Goal: Task Accomplishment & Management: Use online tool/utility

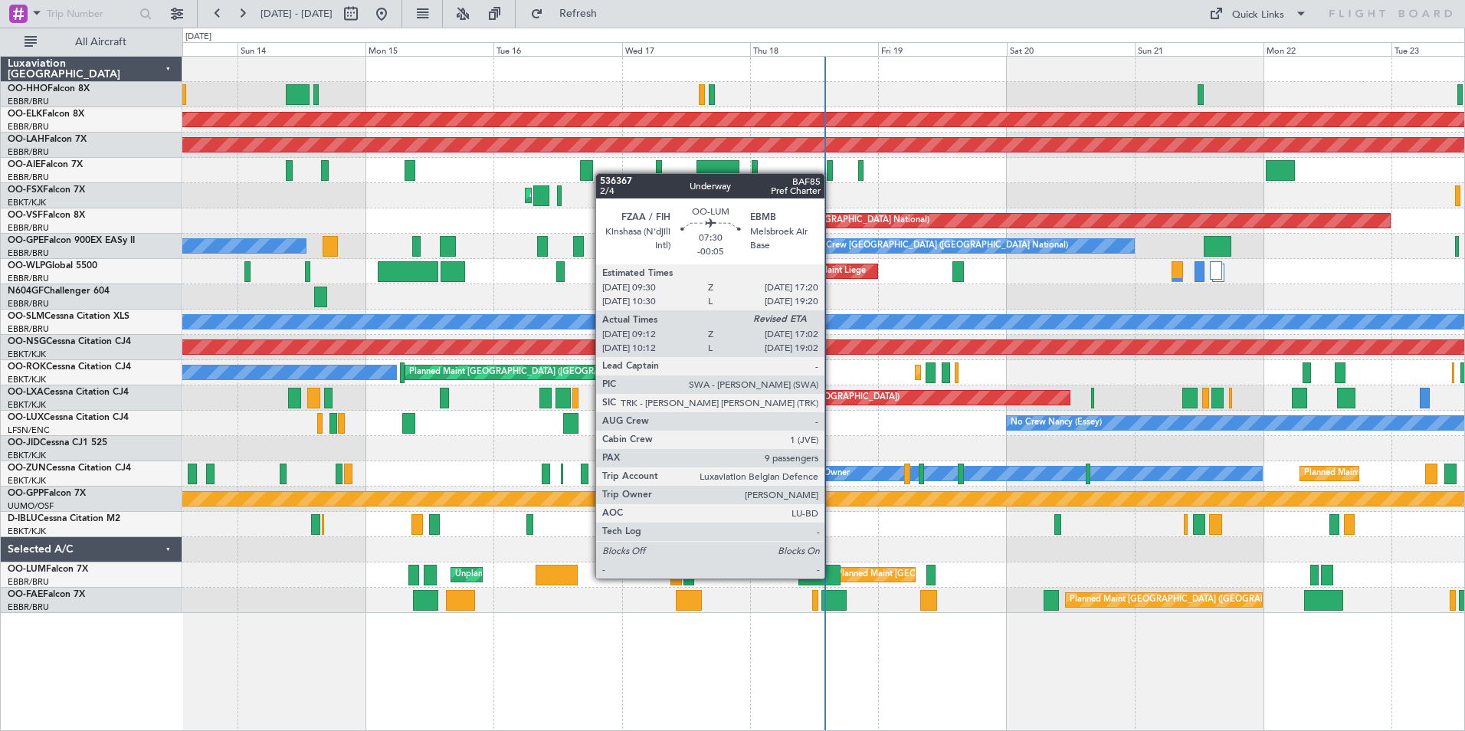
click at [831, 577] on div at bounding box center [820, 575] width 42 height 21
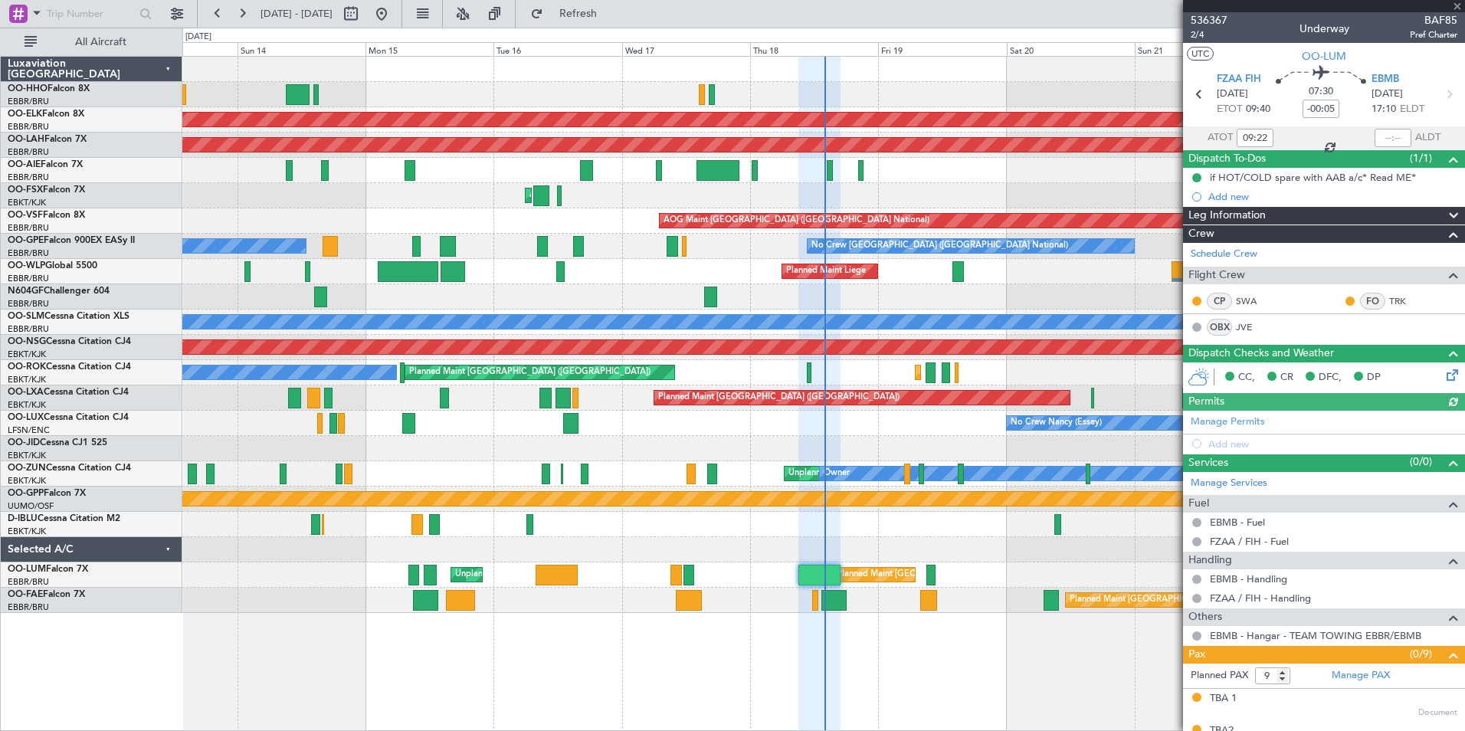
click at [1457, 3] on div at bounding box center [1324, 6] width 282 height 12
click at [1455, 2] on span at bounding box center [1457, 7] width 15 height 14
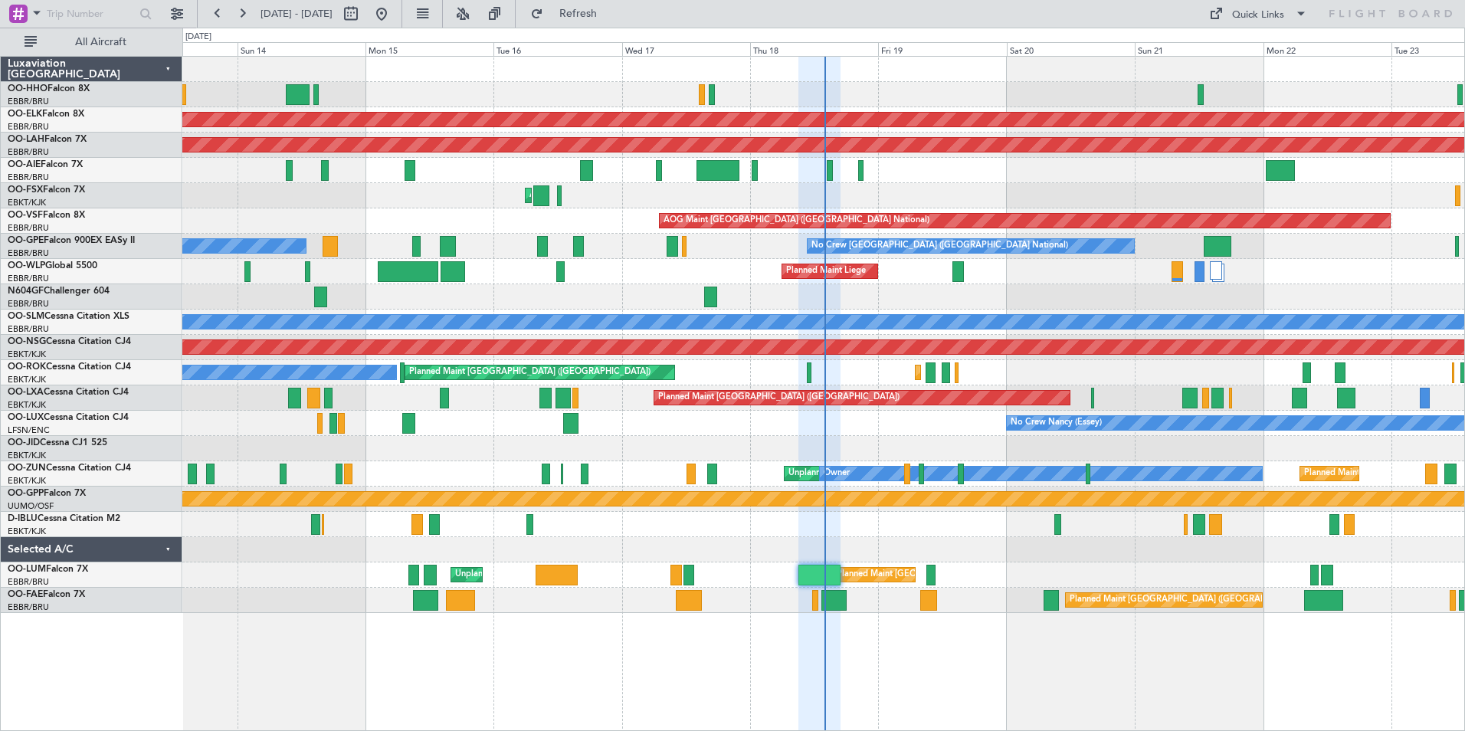
type input "0"
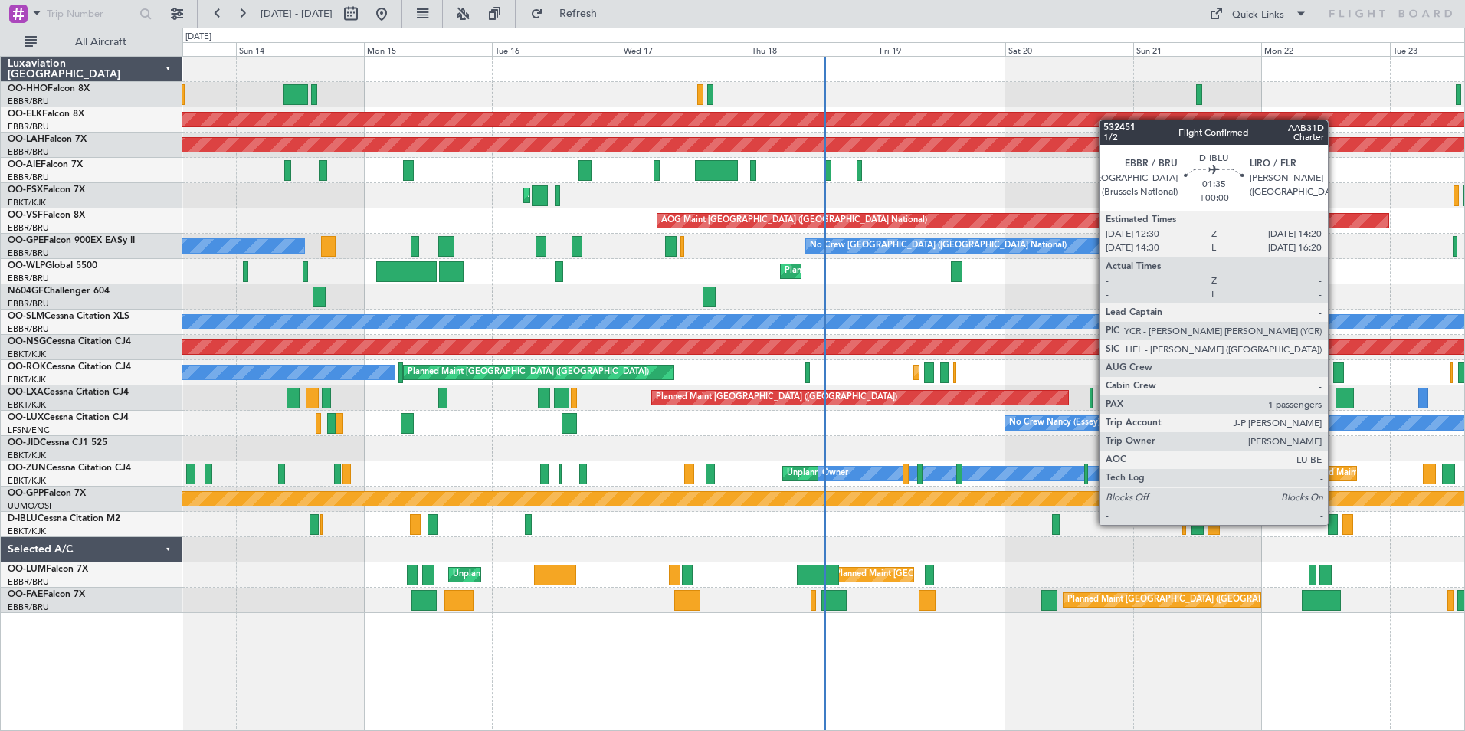
click at [1335, 525] on div at bounding box center [1333, 524] width 10 height 21
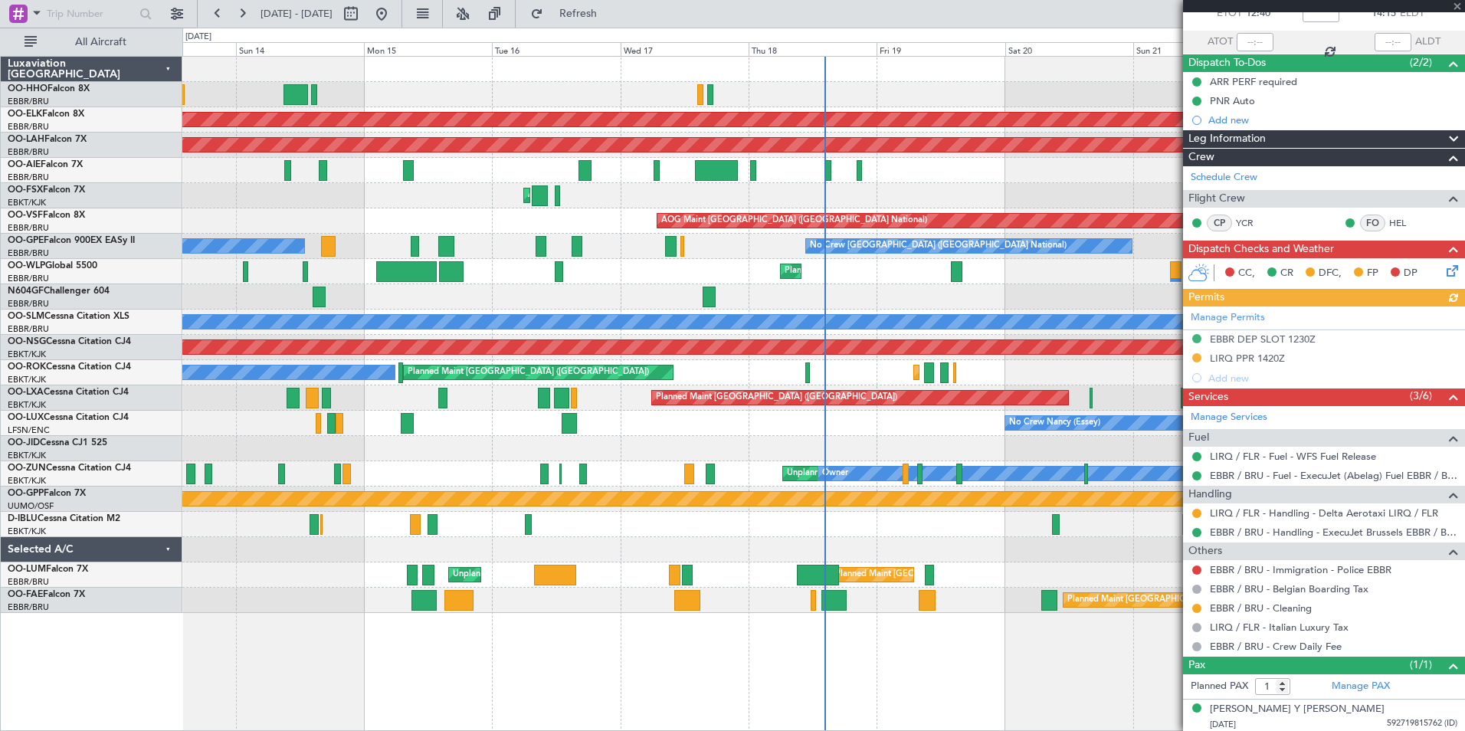
scroll to position [98, 0]
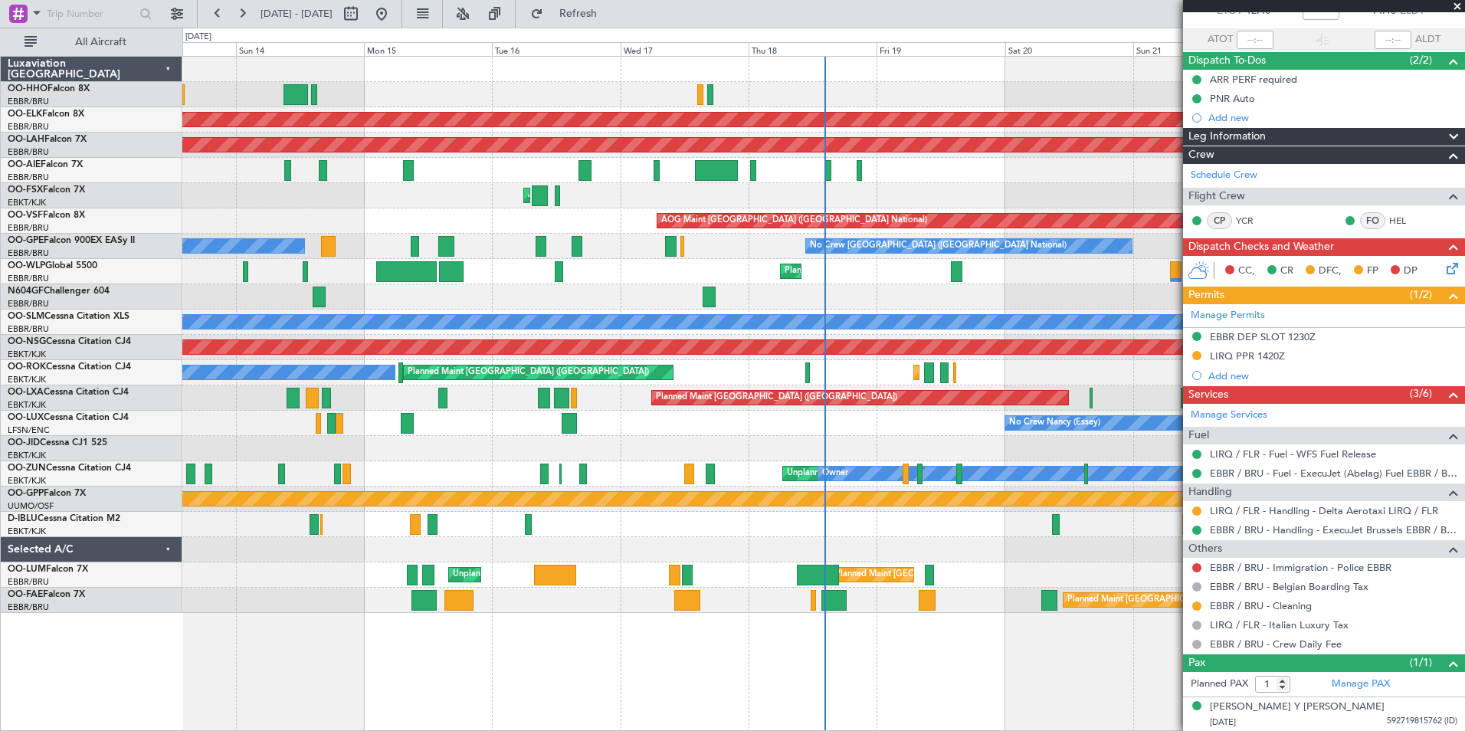
click at [1459, 6] on span at bounding box center [1457, 7] width 15 height 14
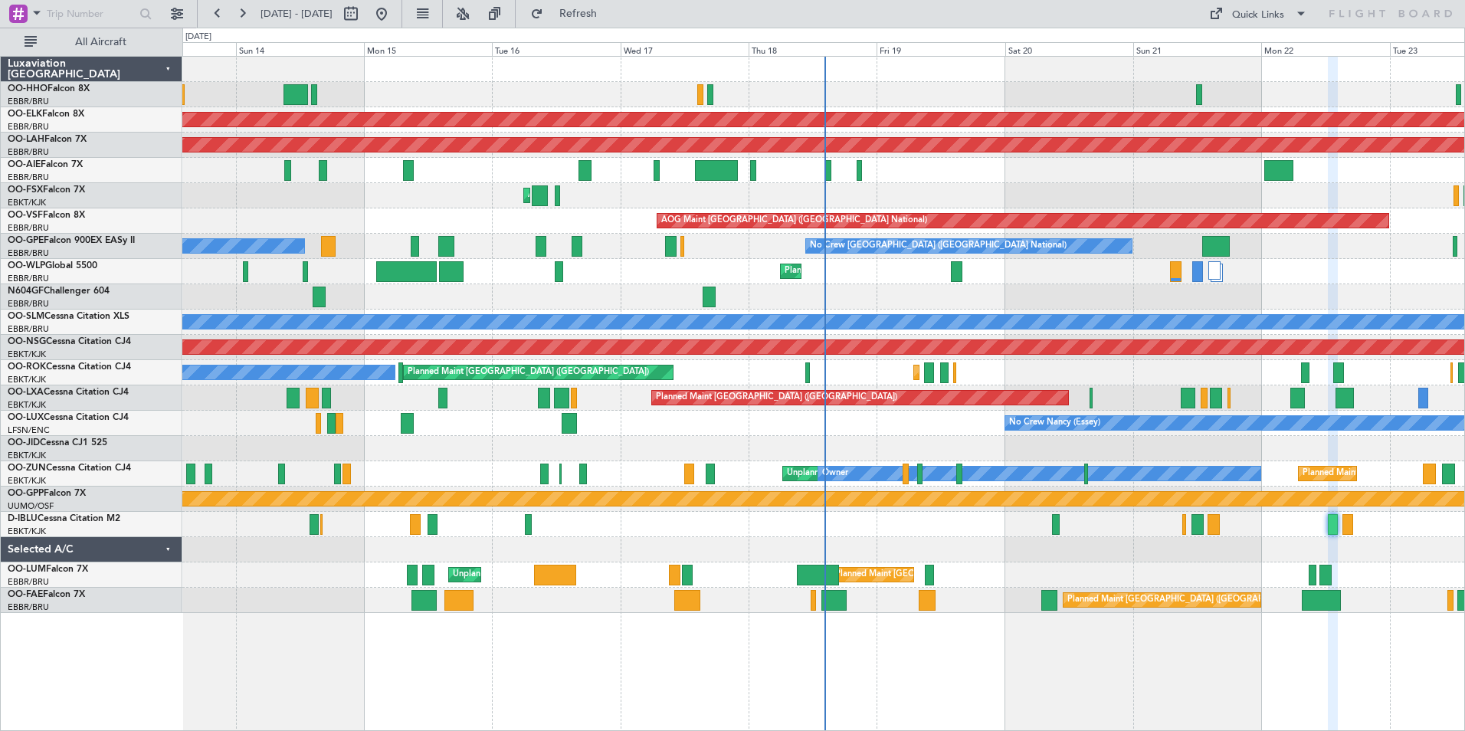
type input "0"
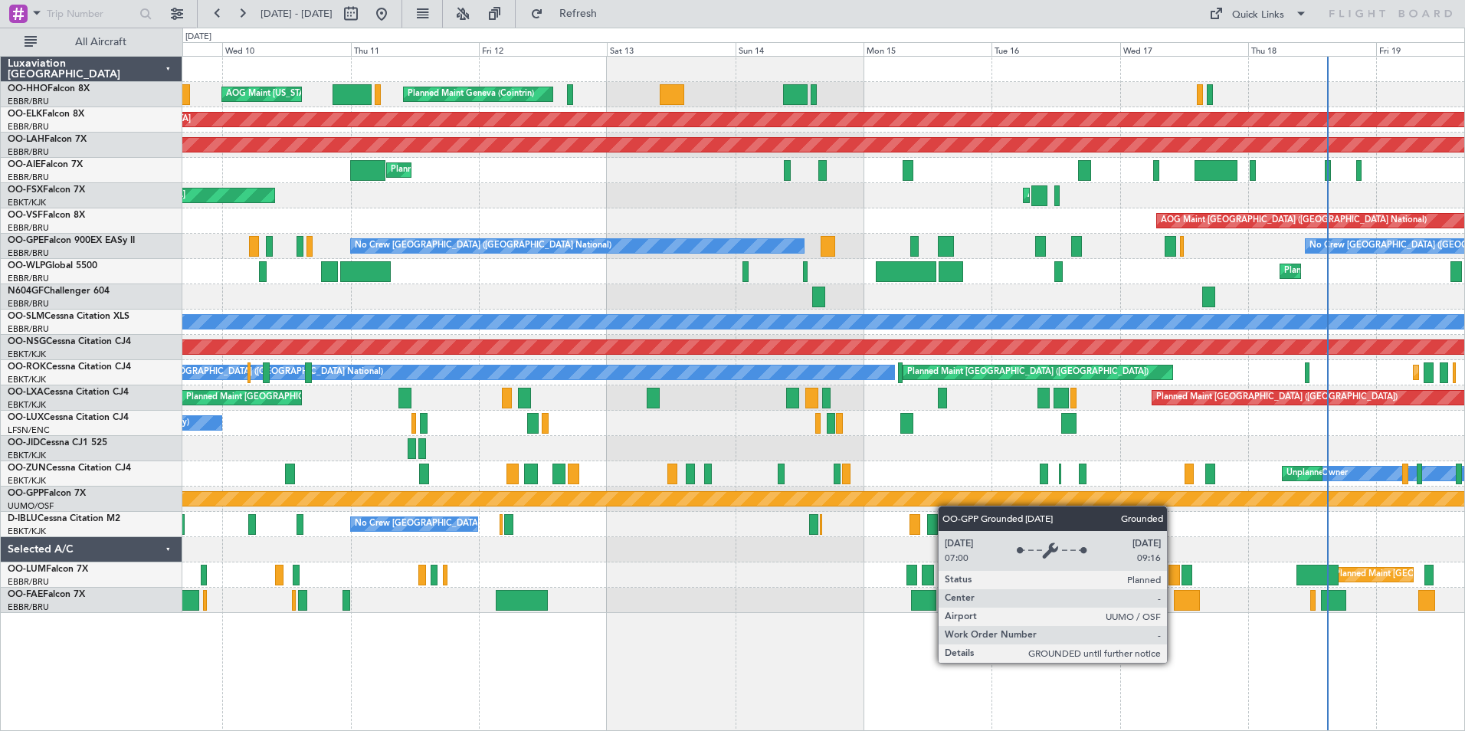
click at [973, 505] on div "Planned Maint Geneva (Cointrin) AOG Maint New York (Teterboro) Planned Maint Ko…" at bounding box center [823, 335] width 1282 height 556
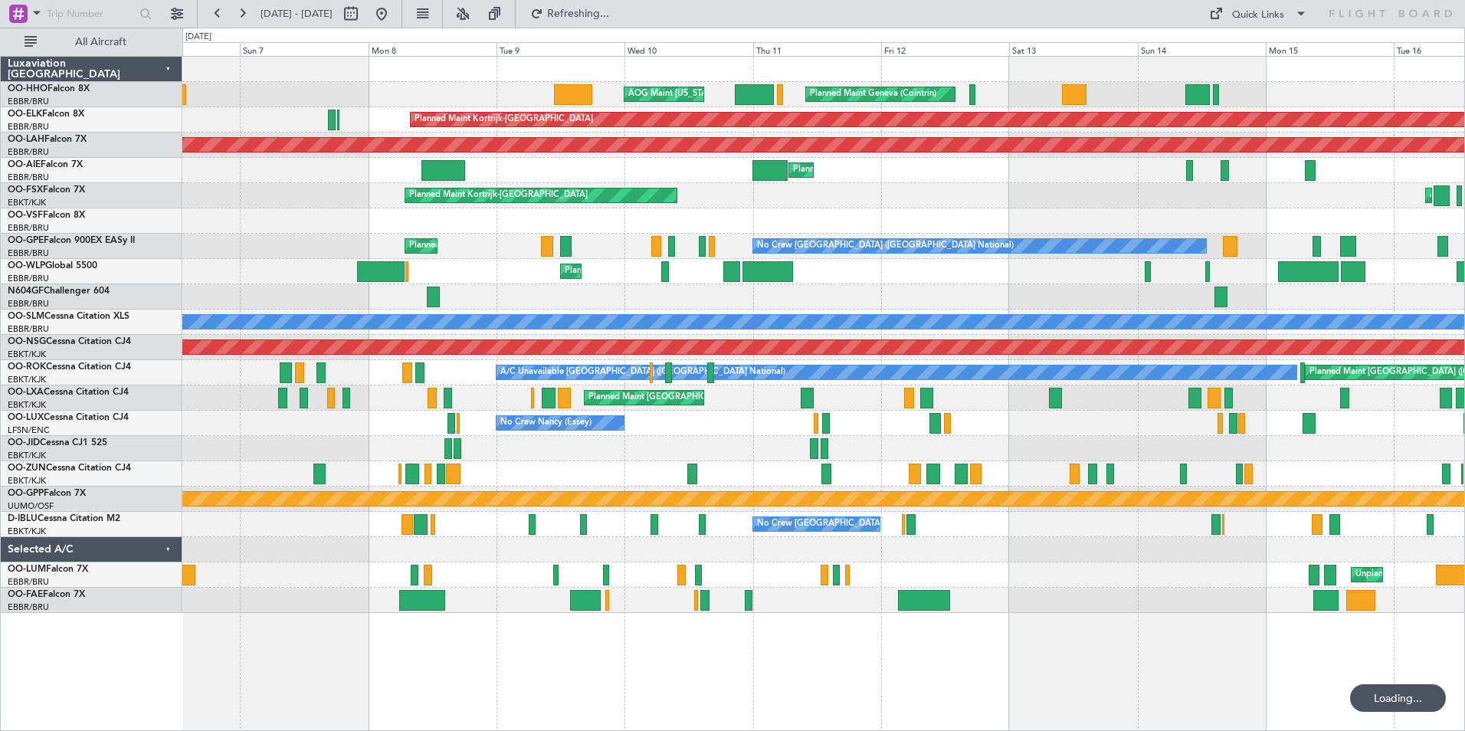
click at [1092, 522] on div "Planned Maint Geneva (Cointrin) AOG Maint New York (Teterboro) Planned Maint Ko…" at bounding box center [823, 335] width 1282 height 556
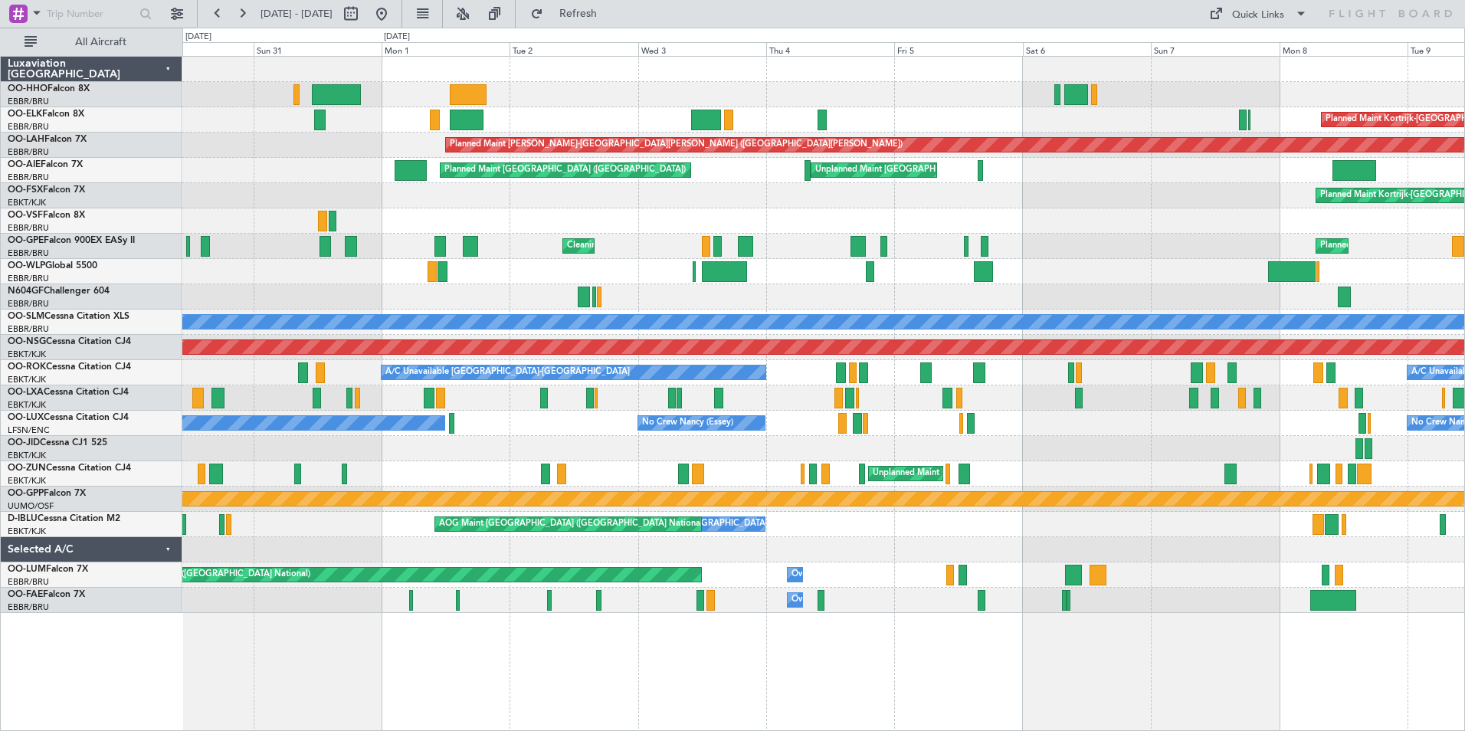
click at [1257, 530] on div "AOG Maint New York (Teterboro) Planned Maint Geneva (Cointrin) Planned Maint Ko…" at bounding box center [823, 335] width 1282 height 556
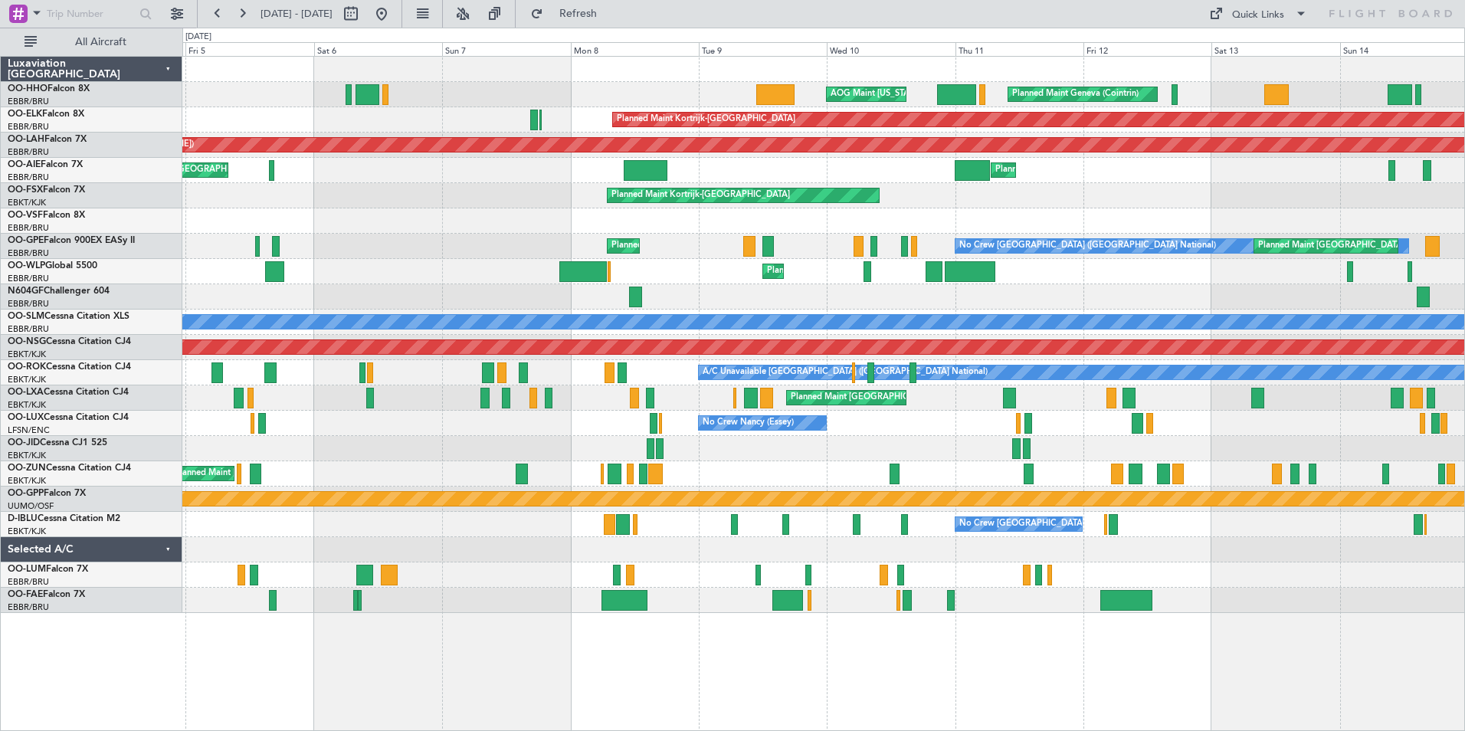
click at [666, 589] on div "Owner Melsbroek Air Base" at bounding box center [823, 600] width 1282 height 25
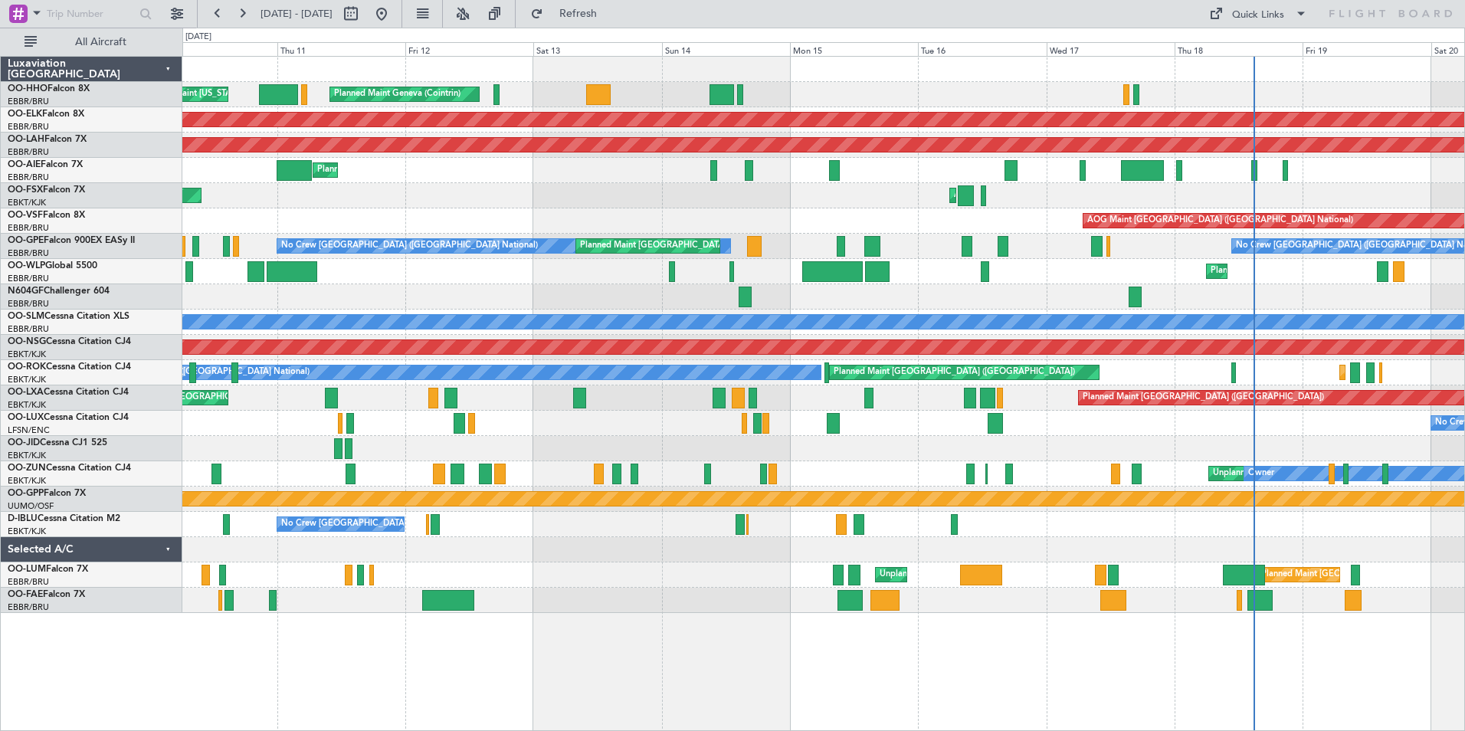
click at [556, 595] on div "Planned Maint [GEOGRAPHIC_DATA] ([GEOGRAPHIC_DATA] National)" at bounding box center [823, 600] width 1282 height 25
